Goal: Information Seeking & Learning: Compare options

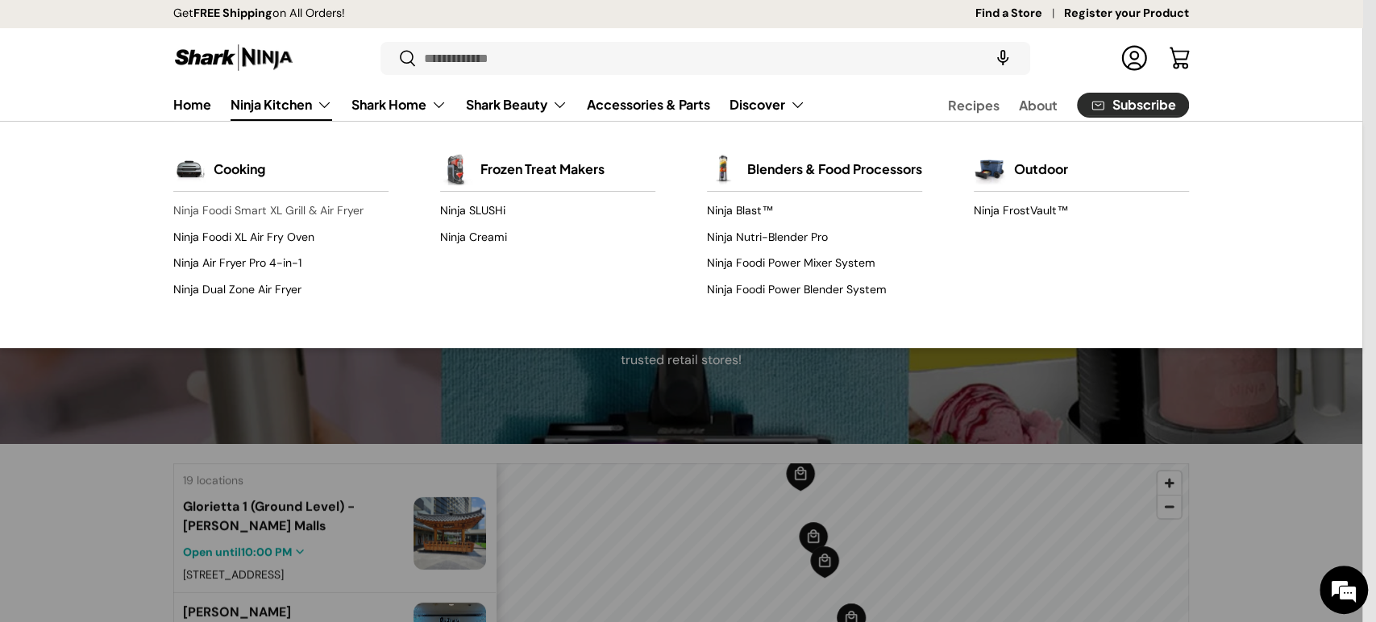
click at [297, 207] on link "Ninja Foodi Smart XL Grill & Air Fryer" at bounding box center [280, 211] width 215 height 26
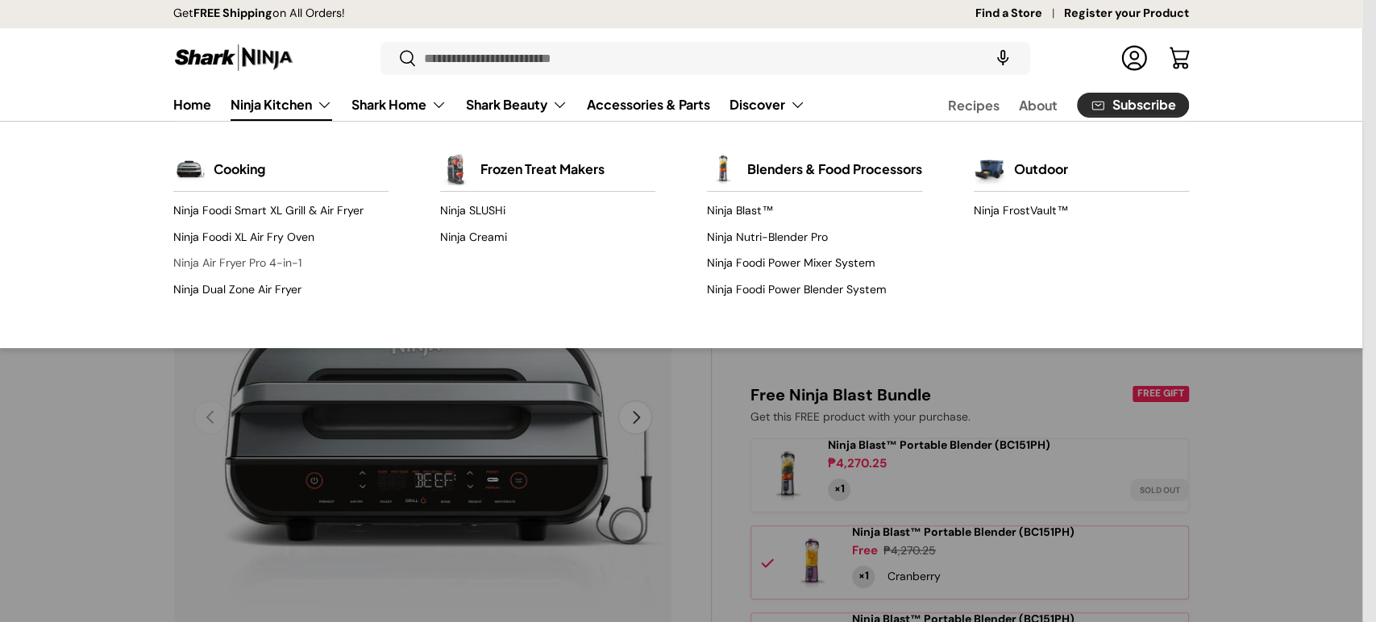
click at [258, 258] on link "Ninja Air Fryer Pro 4-in-1" at bounding box center [280, 264] width 215 height 26
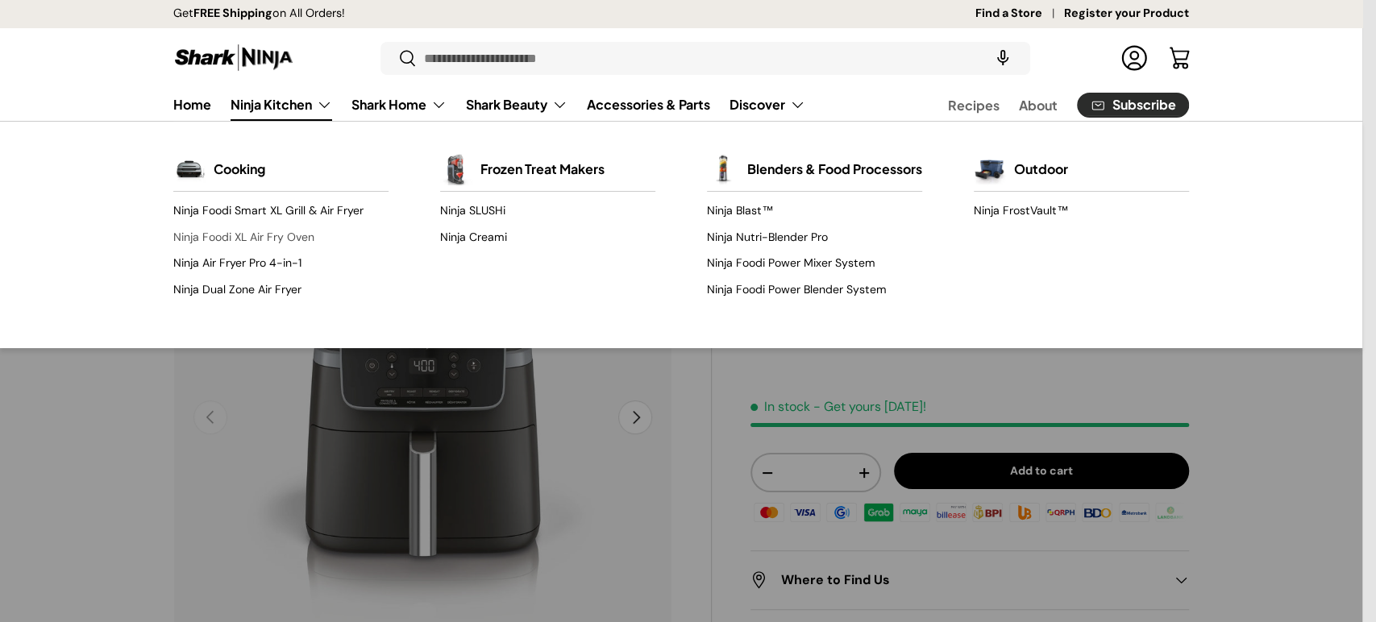
click at [290, 235] on link "Ninja Foodi XL Air Fry Oven" at bounding box center [280, 237] width 215 height 26
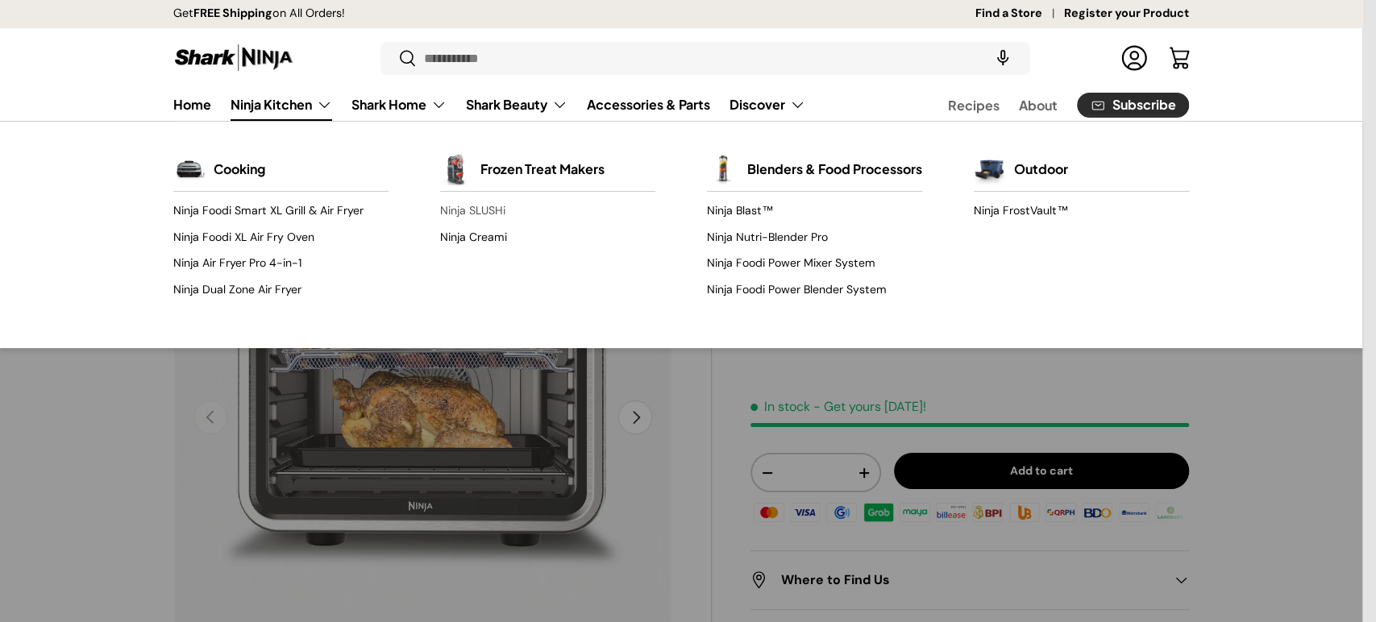
click at [454, 206] on link "Ninja SLUSHi" at bounding box center [547, 211] width 215 height 26
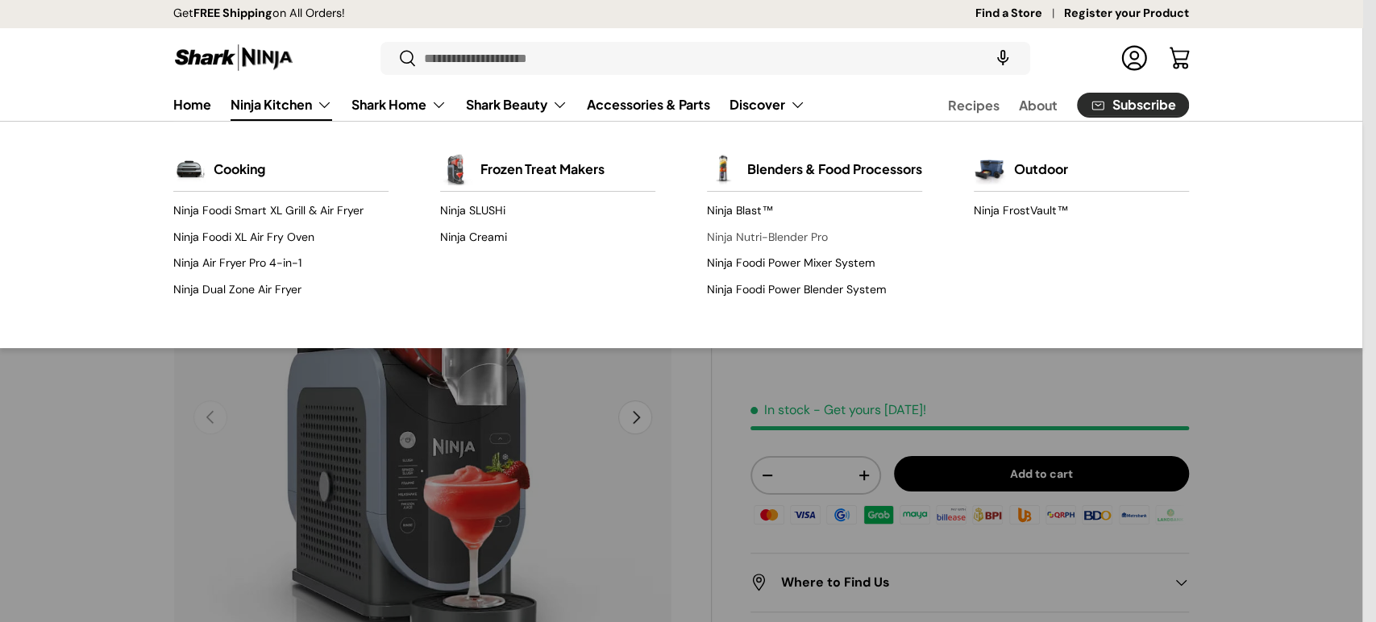
click at [772, 243] on link "Ninja Nutri-Blender Pro" at bounding box center [814, 237] width 215 height 26
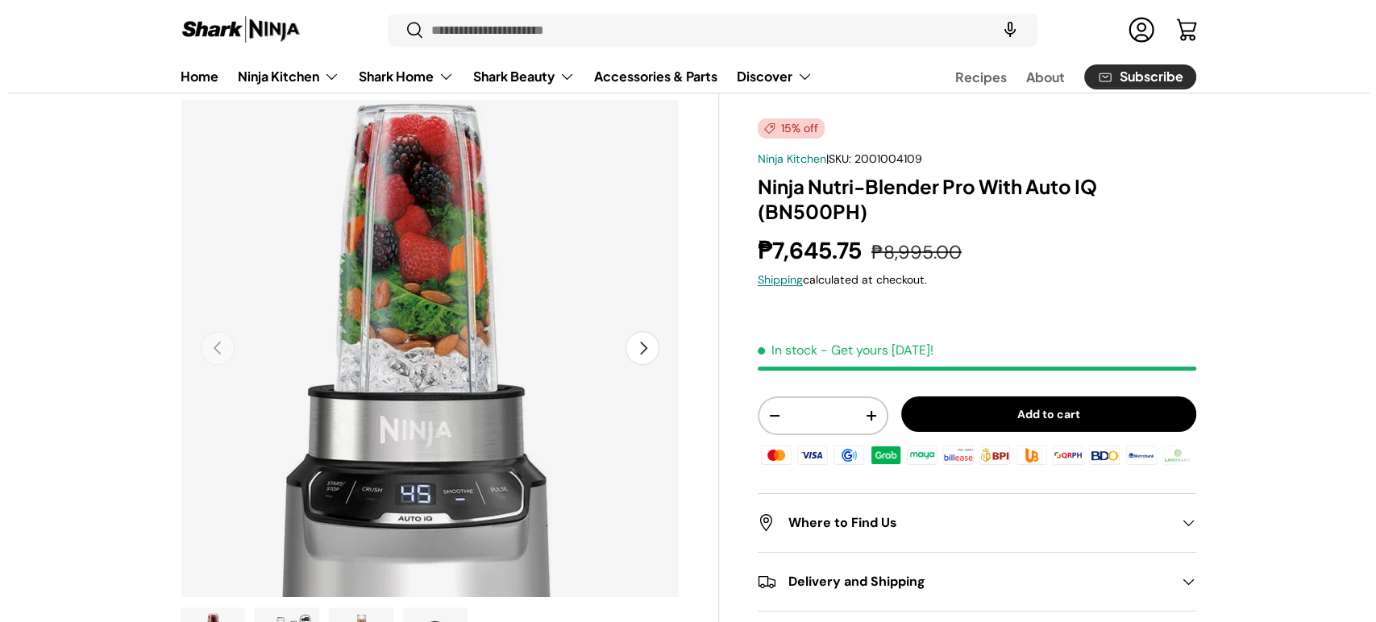
scroll to position [2, 0]
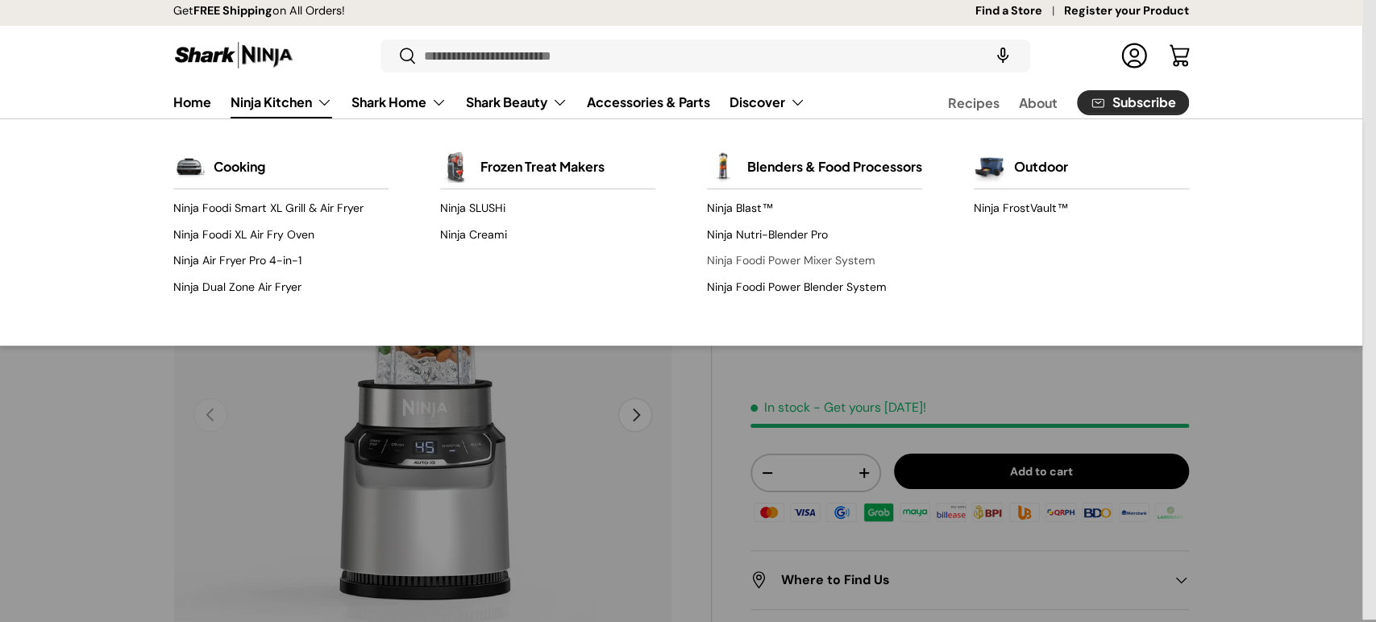
click at [766, 266] on link "Ninja Foodi Power Mixer System" at bounding box center [814, 261] width 215 height 26
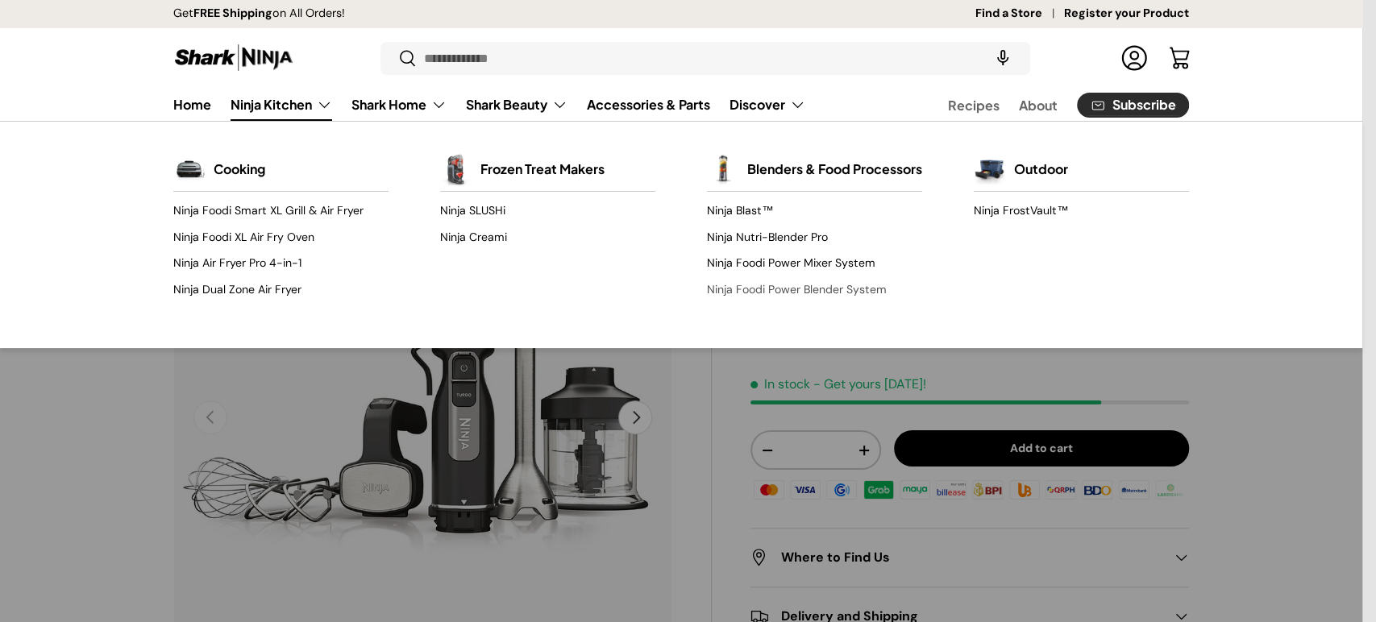
click at [819, 300] on link "Ninja Foodi Power Blender System" at bounding box center [814, 289] width 215 height 26
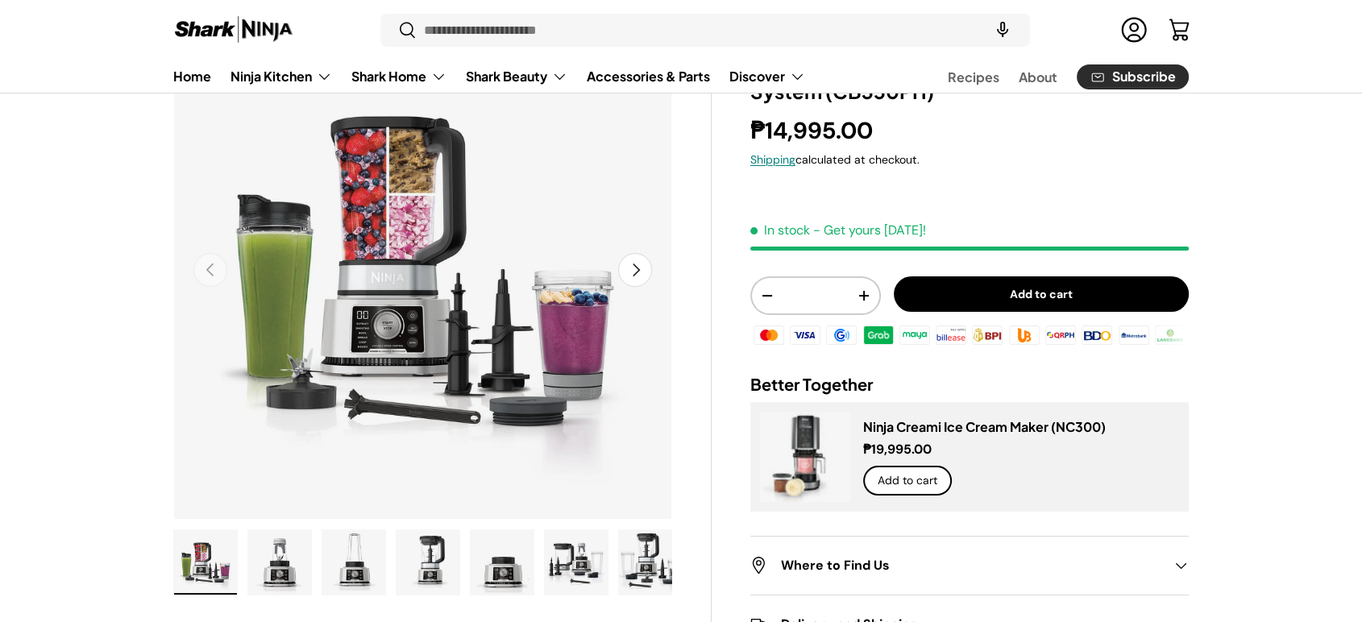
scroll to position [179, 0]
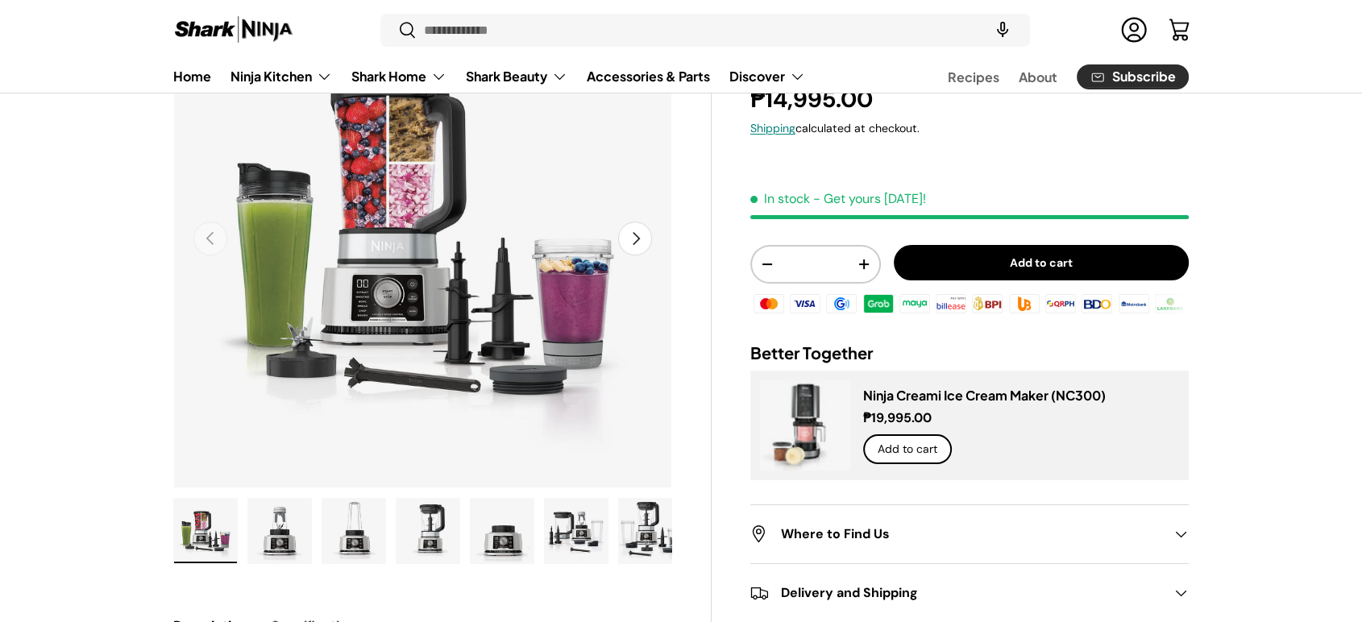
click at [582, 533] on img "Gallery Viewer" at bounding box center [576, 531] width 63 height 64
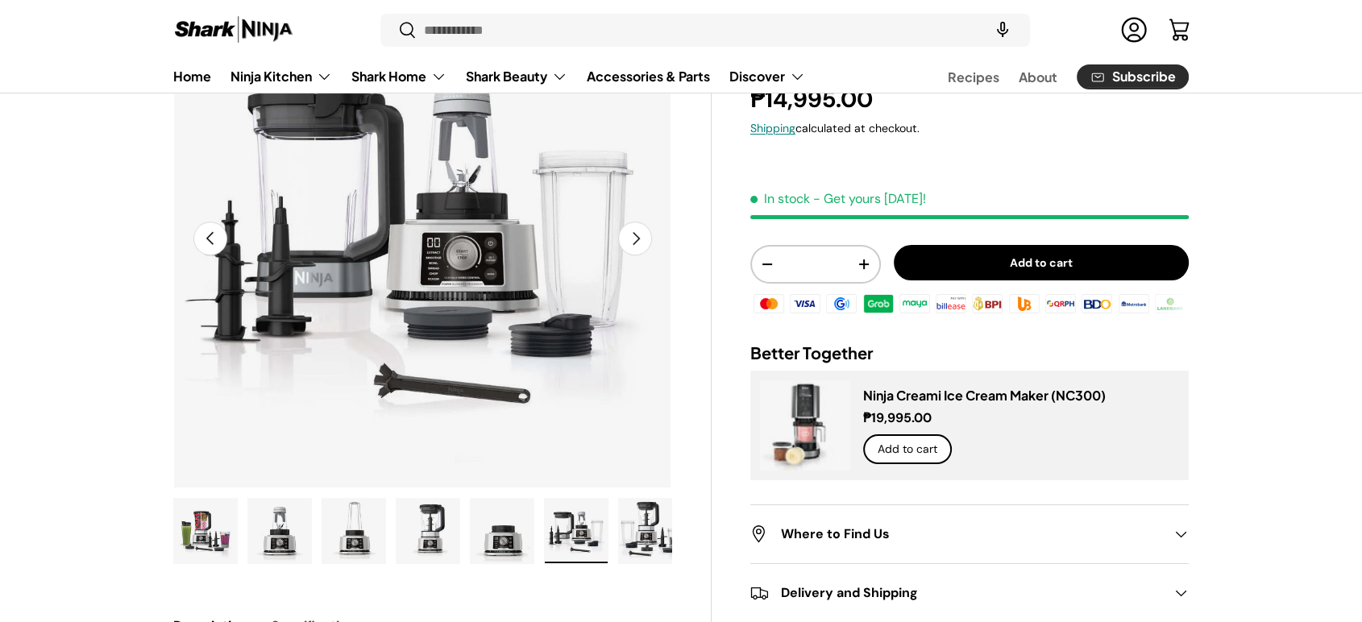
click at [638, 533] on img "Gallery Viewer" at bounding box center [650, 531] width 63 height 64
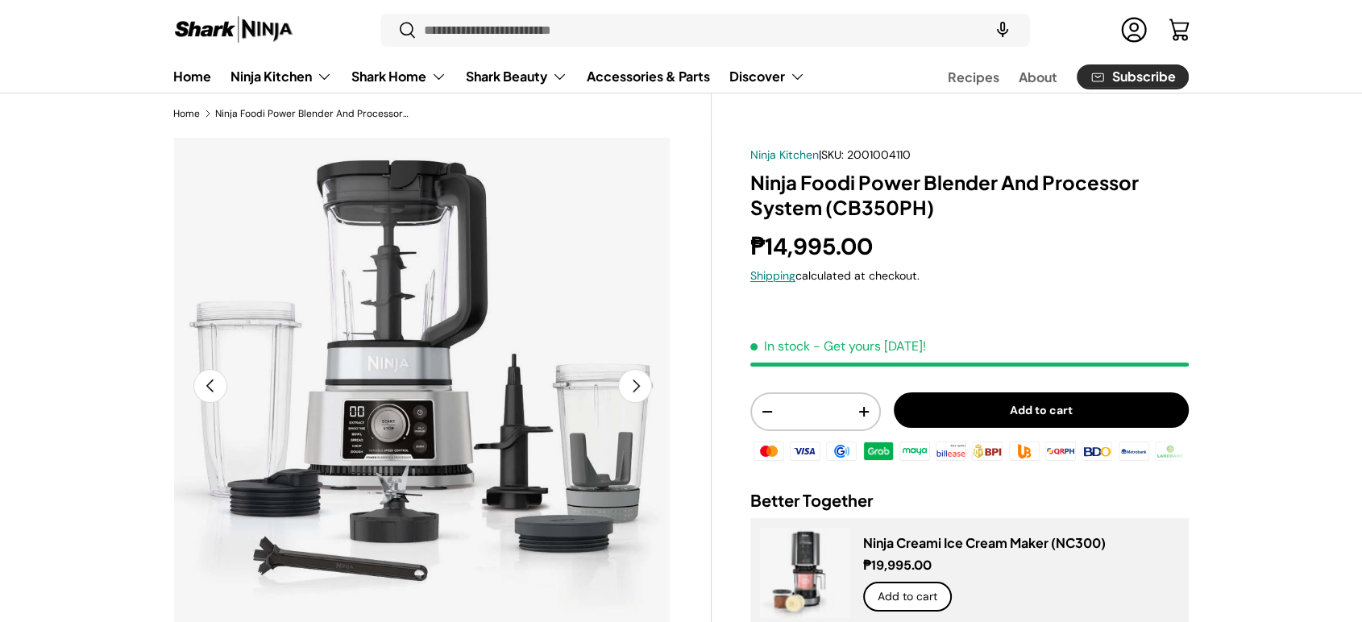
scroll to position [0, 0]
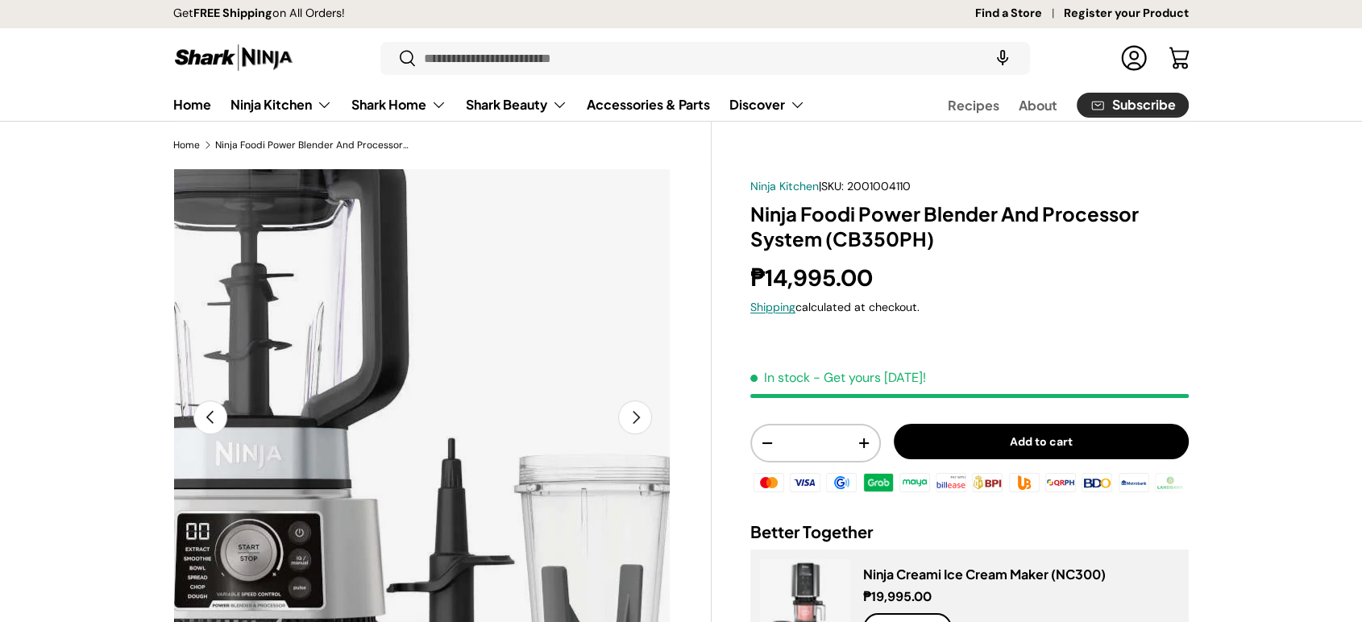
click at [616, 299] on img "Gallery Viewer" at bounding box center [421, 417] width 499 height 499
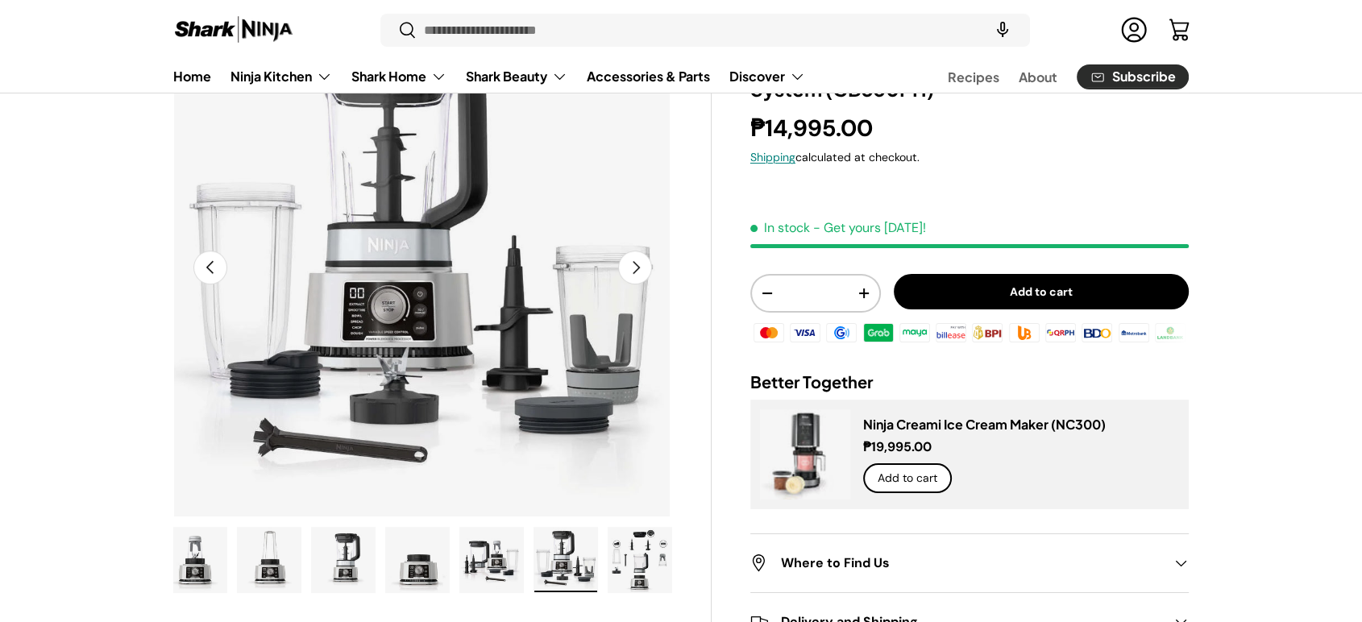
scroll to position [179, 0]
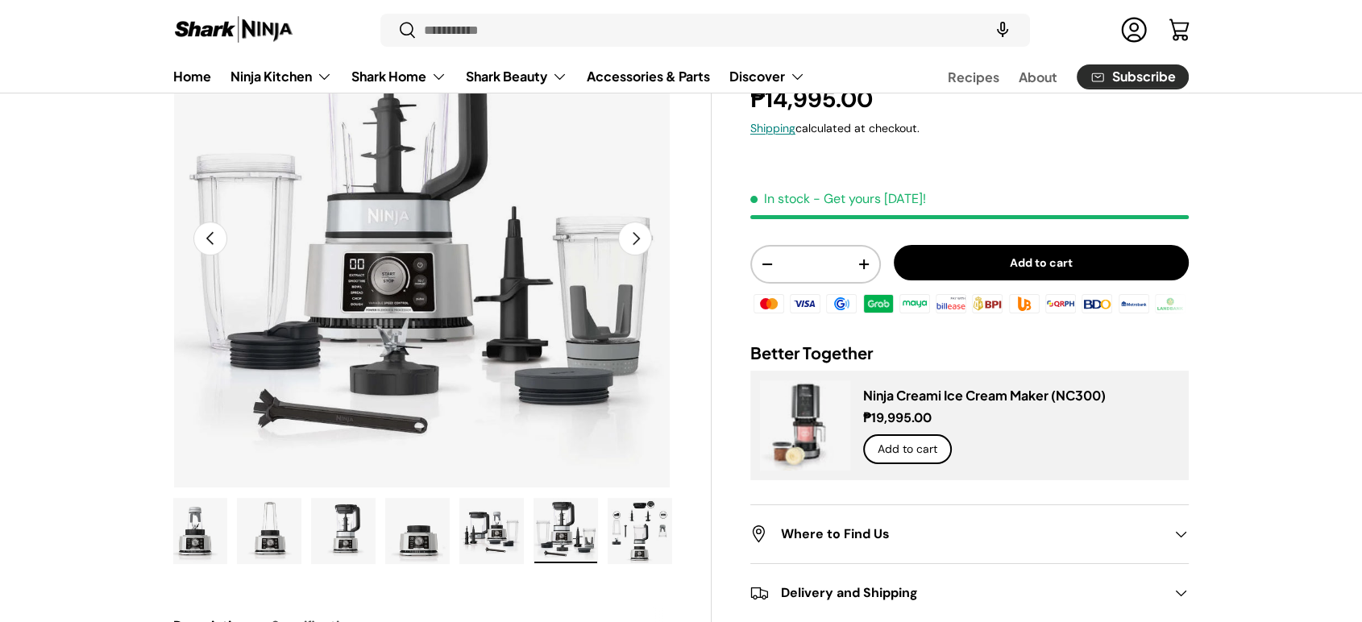
click at [342, 531] on img "Gallery Viewer" at bounding box center [343, 531] width 63 height 64
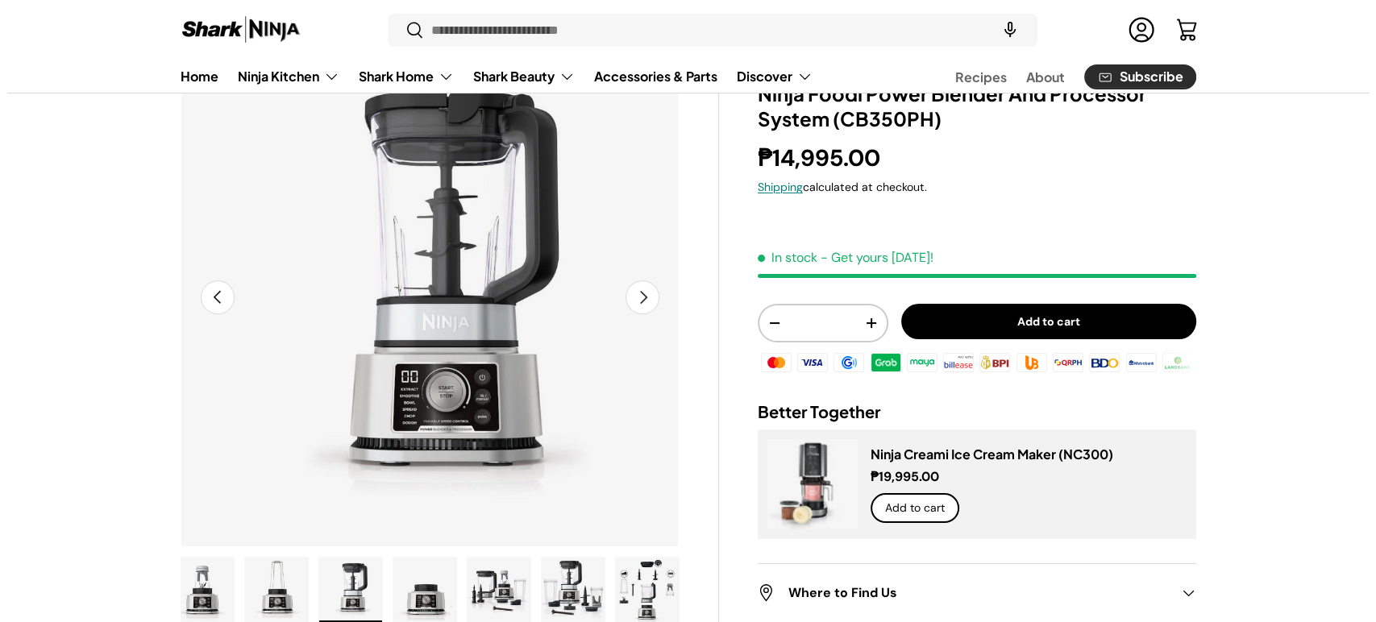
scroll to position [89, 0]
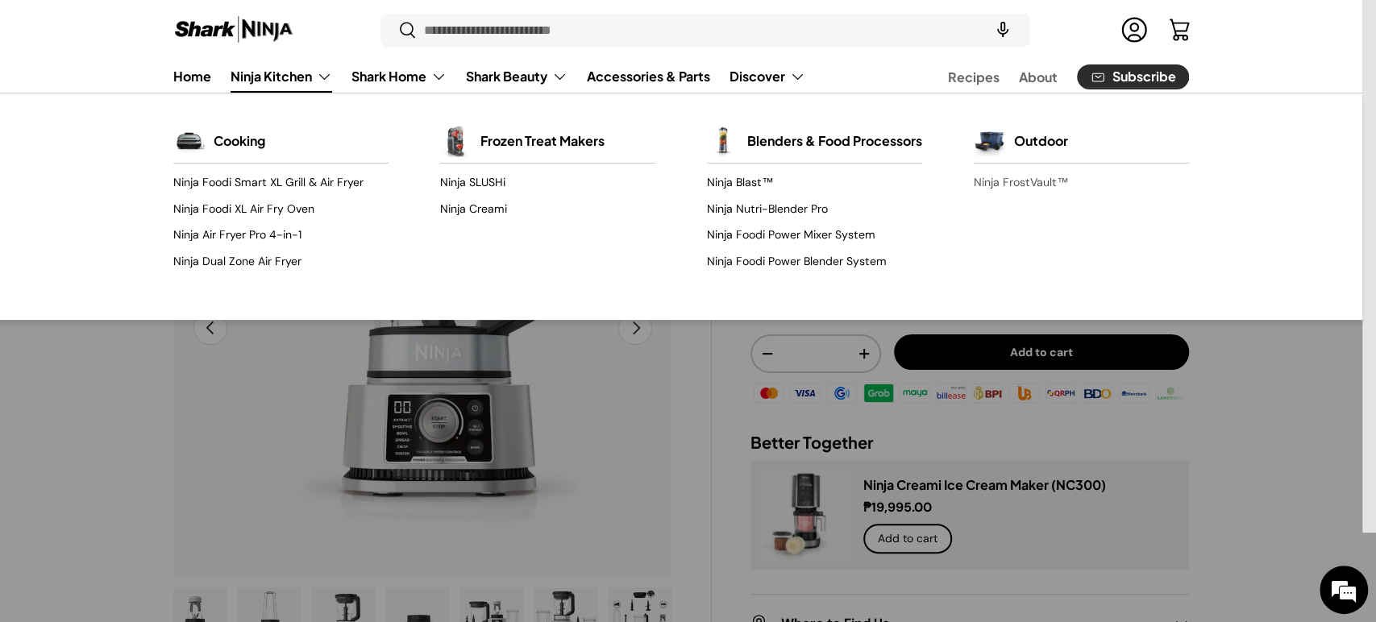
click at [984, 181] on link "Ninja FrostVault™" at bounding box center [1080, 183] width 215 height 26
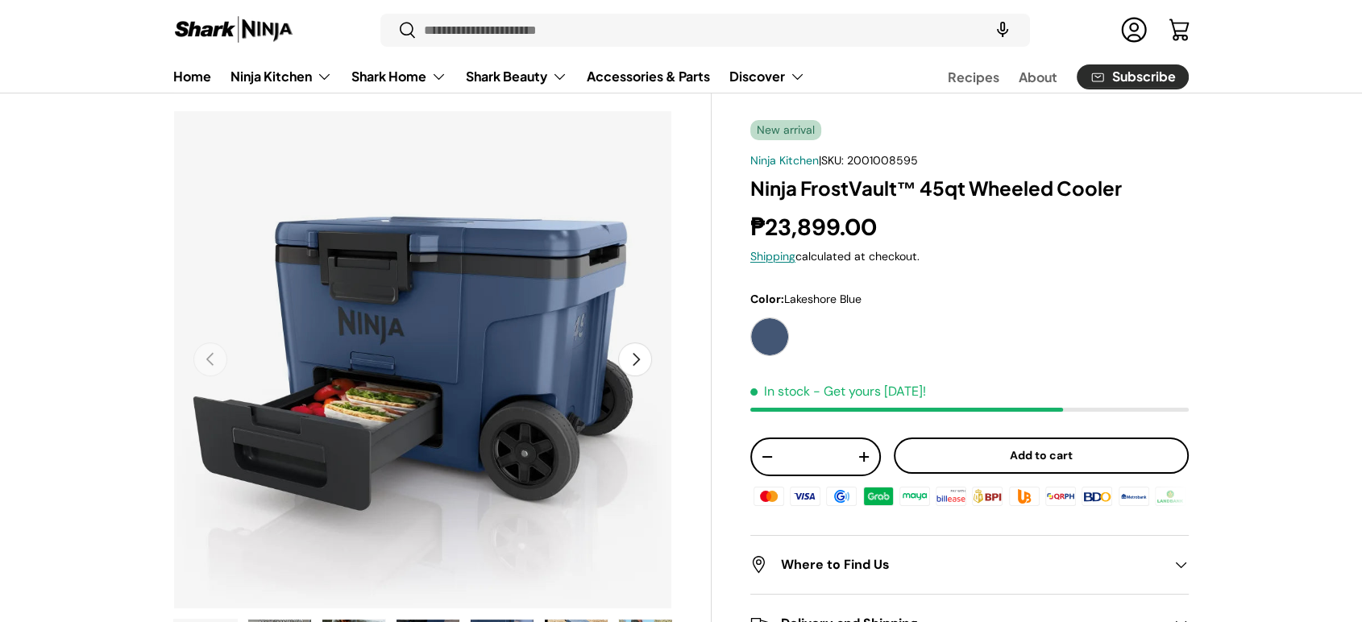
scroll to position [89, 0]
